Goal: Register for event/course

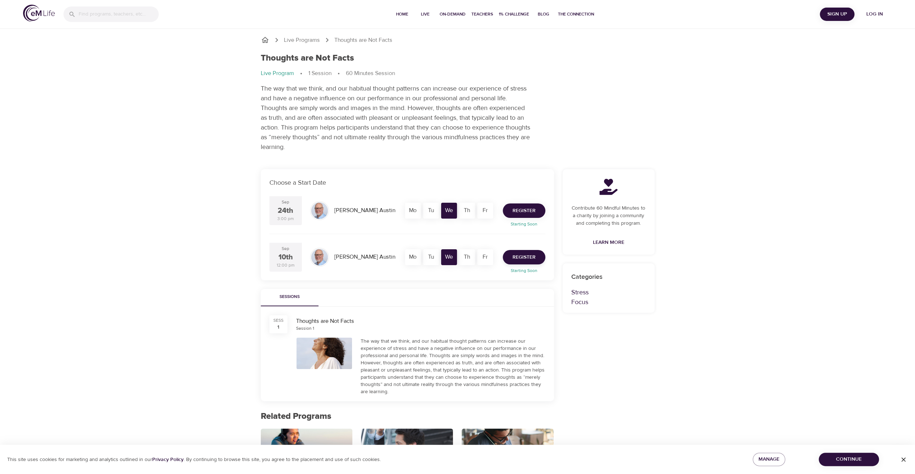
click at [533, 208] on span "Register" at bounding box center [523, 210] width 23 height 9
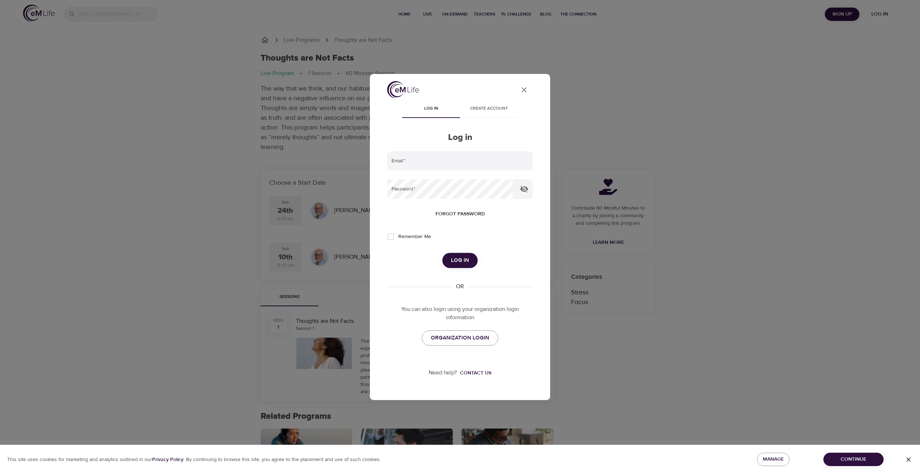
type input "dudleys@darden.virginia.edu"
click at [453, 263] on span "Log in" at bounding box center [460, 260] width 18 height 9
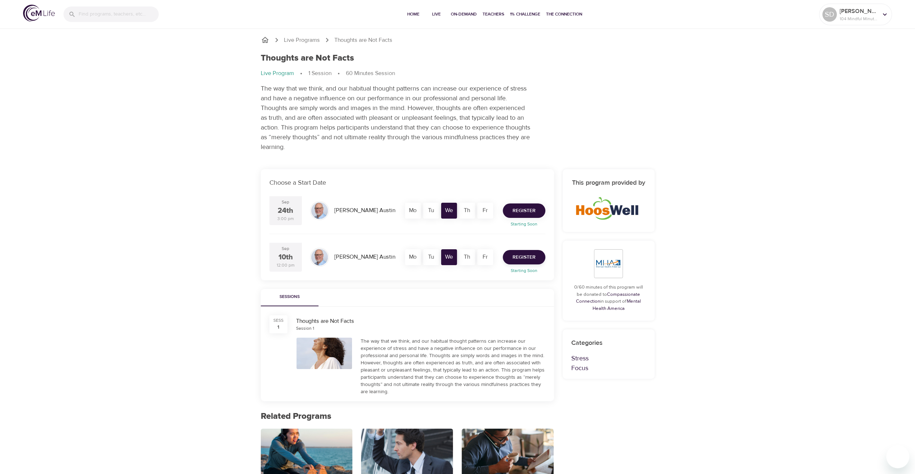
click at [521, 210] on span "Register" at bounding box center [523, 210] width 23 height 9
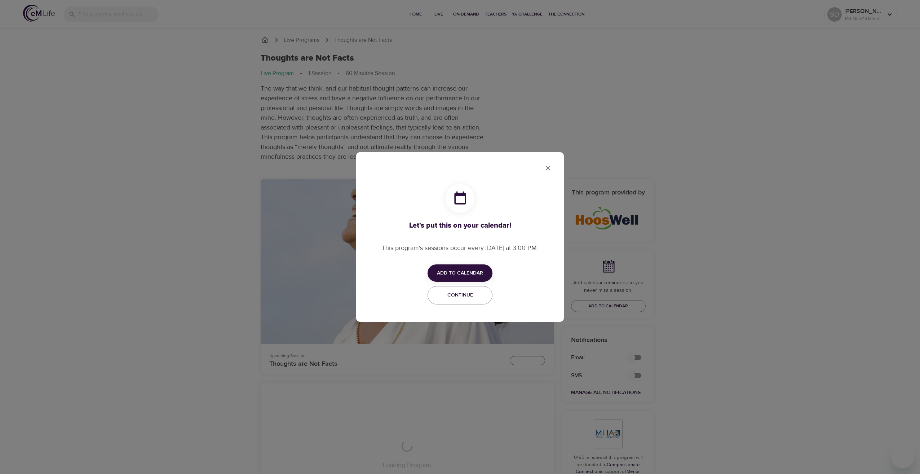
checkbox input "true"
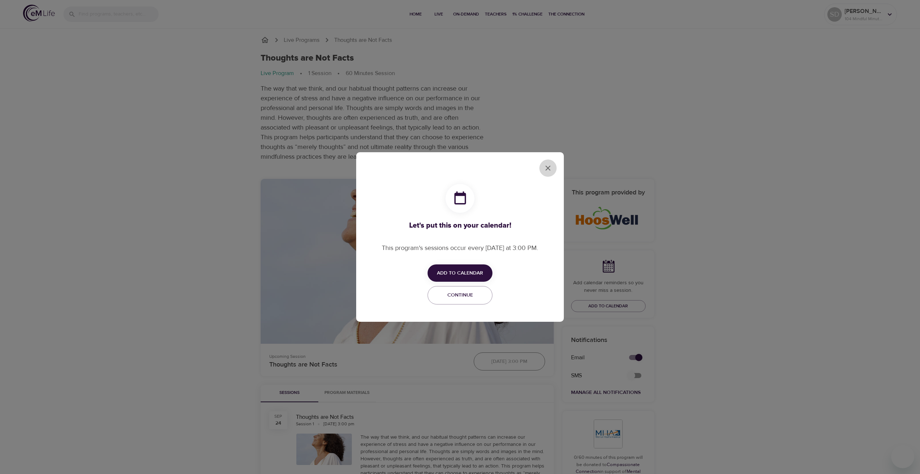
click at [554, 167] on button "close" at bounding box center [547, 167] width 17 height 17
click at [547, 167] on icon "close" at bounding box center [548, 168] width 5 height 5
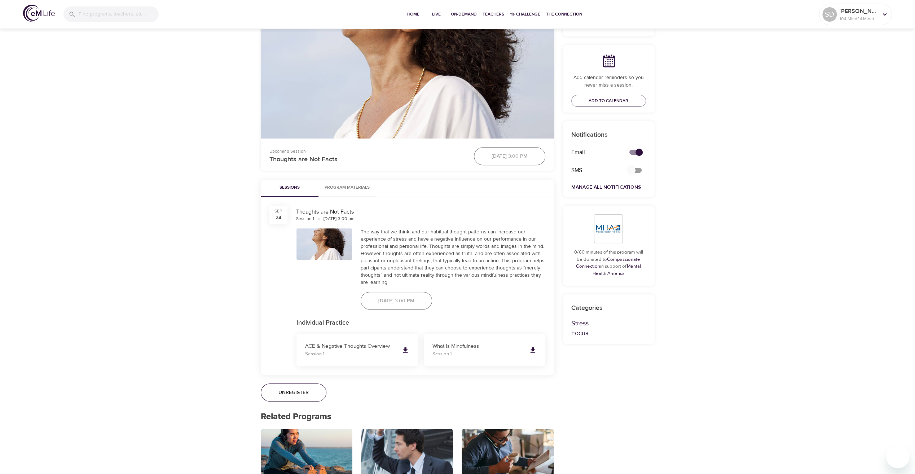
scroll to position [216, 0]
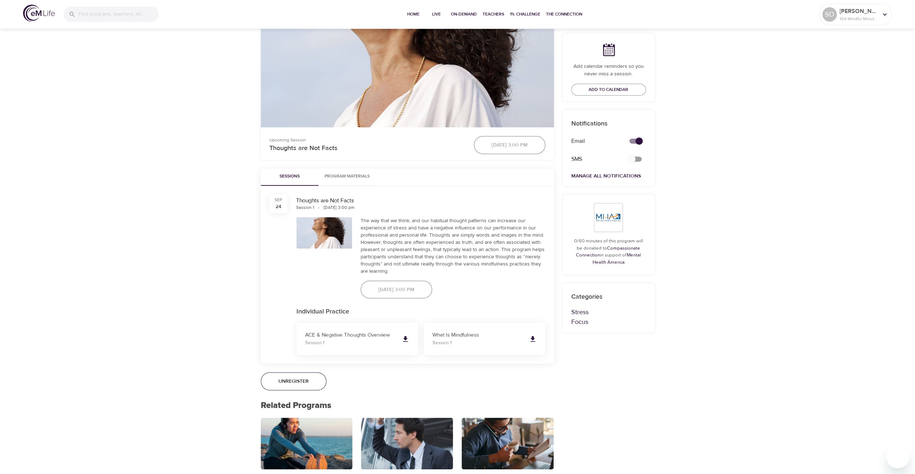
click at [340, 175] on span "Program Materials" at bounding box center [347, 177] width 49 height 8
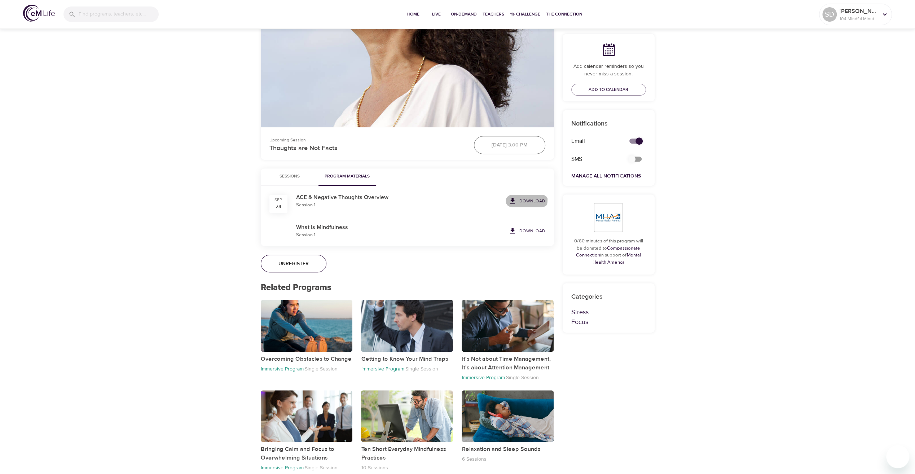
click at [515, 199] on icon at bounding box center [512, 201] width 8 height 8
click at [520, 227] on span "Download" at bounding box center [526, 231] width 37 height 8
click at [289, 177] on span "Sessions" at bounding box center [289, 177] width 49 height 8
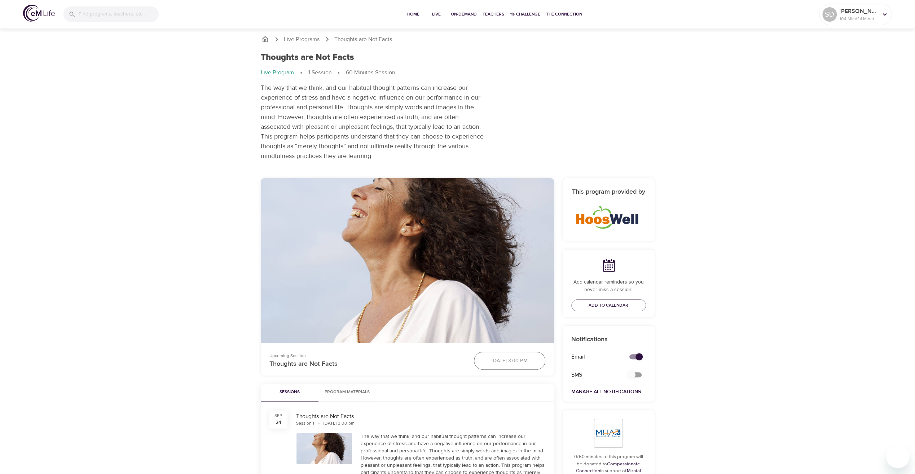
scroll to position [0, 0]
